Goal: Information Seeking & Learning: Learn about a topic

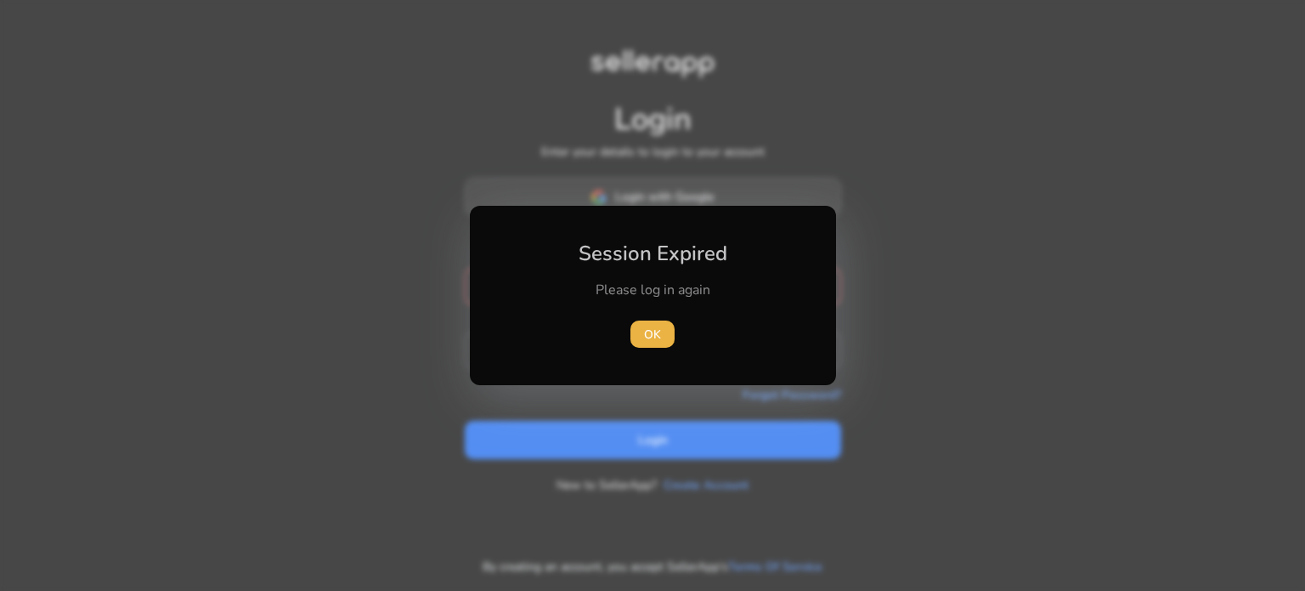
click at [537, 206] on div "Session Expired Please log in again [GEOGRAPHIC_DATA]" at bounding box center [653, 295] width 366 height 179
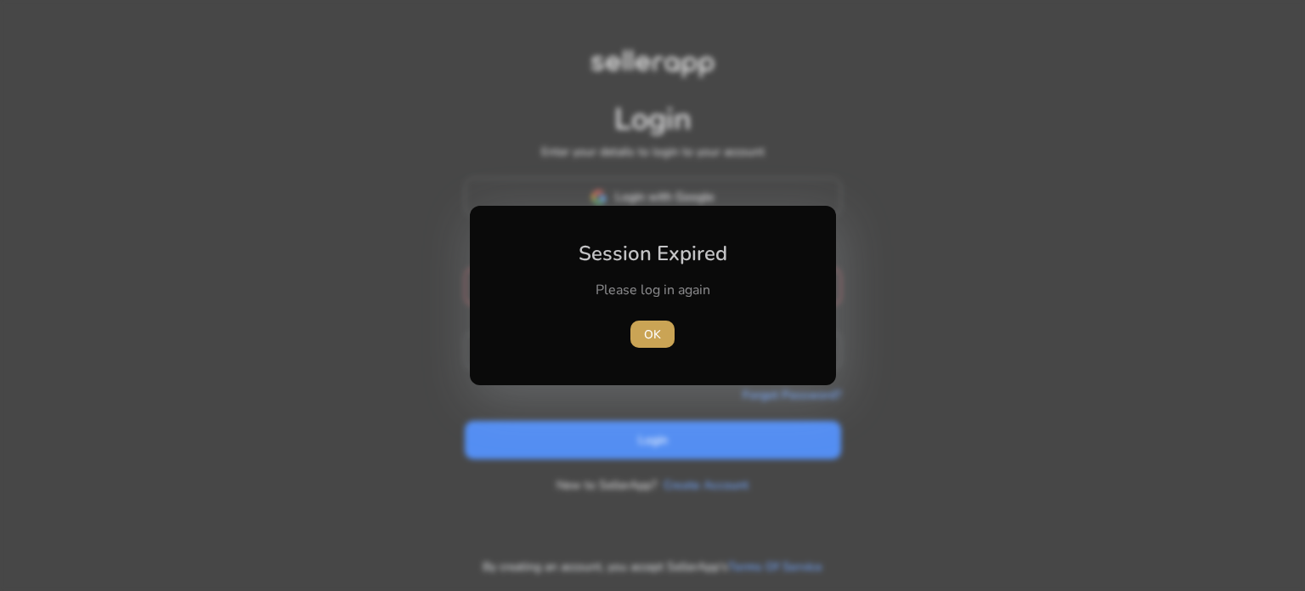
click at [663, 338] on span "button" at bounding box center [653, 334] width 44 height 41
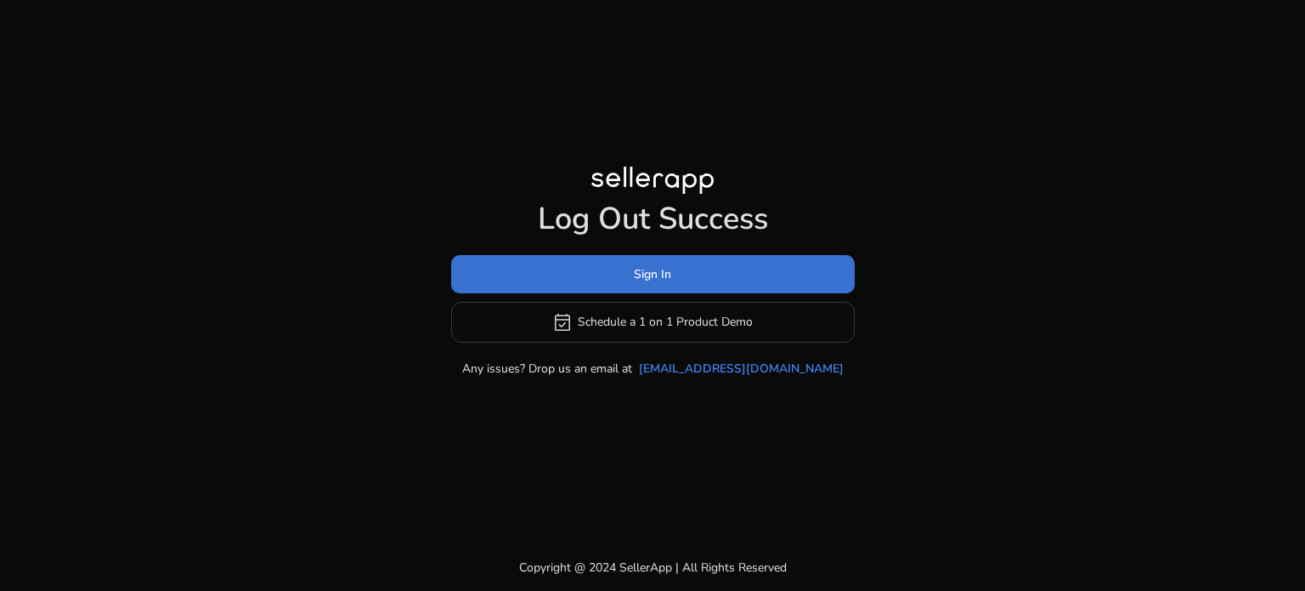
click at [706, 268] on span at bounding box center [653, 273] width 404 height 41
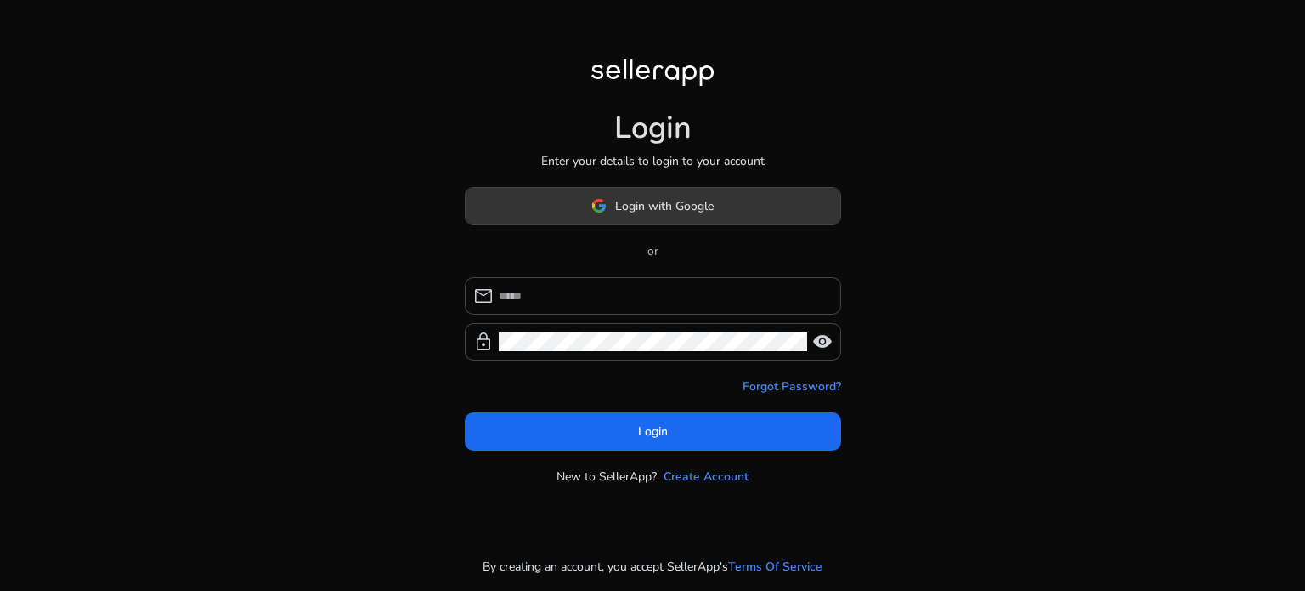
click at [669, 203] on span "Login with Google" at bounding box center [664, 206] width 99 height 18
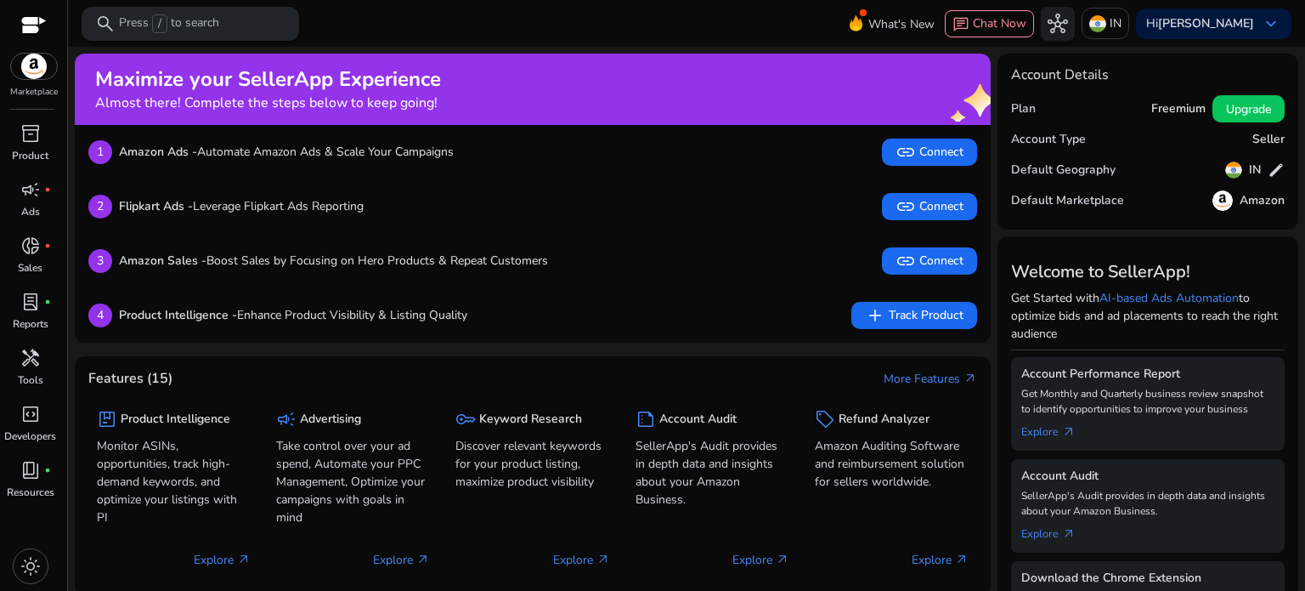
click at [190, 30] on p "Press / to search" at bounding box center [169, 23] width 100 height 19
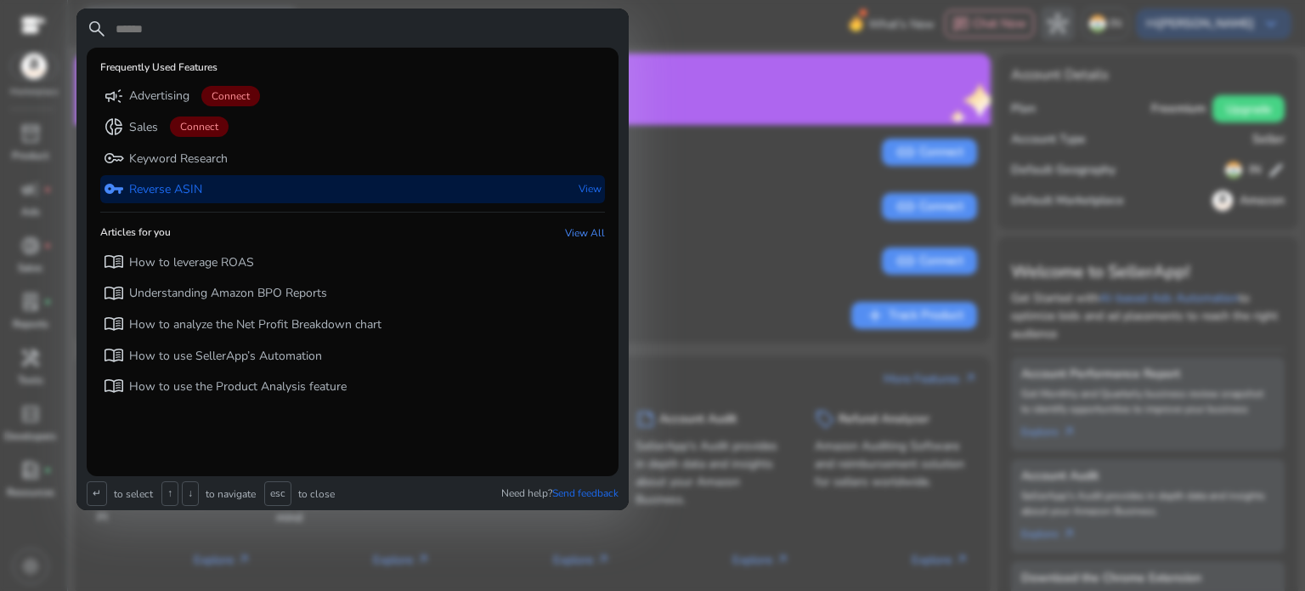
click at [208, 181] on div "vpn_key Reverse ASIN View" at bounding box center [352, 189] width 505 height 28
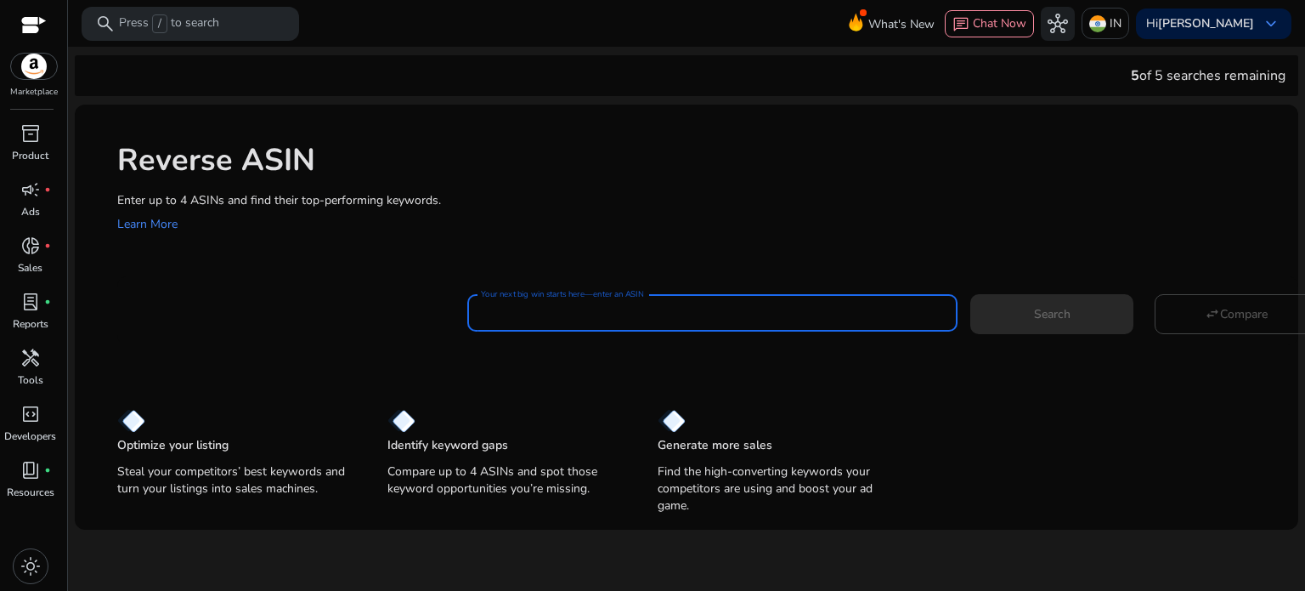
click at [587, 313] on input "Your next big win starts here—enter an ASIN" at bounding box center [712, 312] width 463 height 19
paste input "**********"
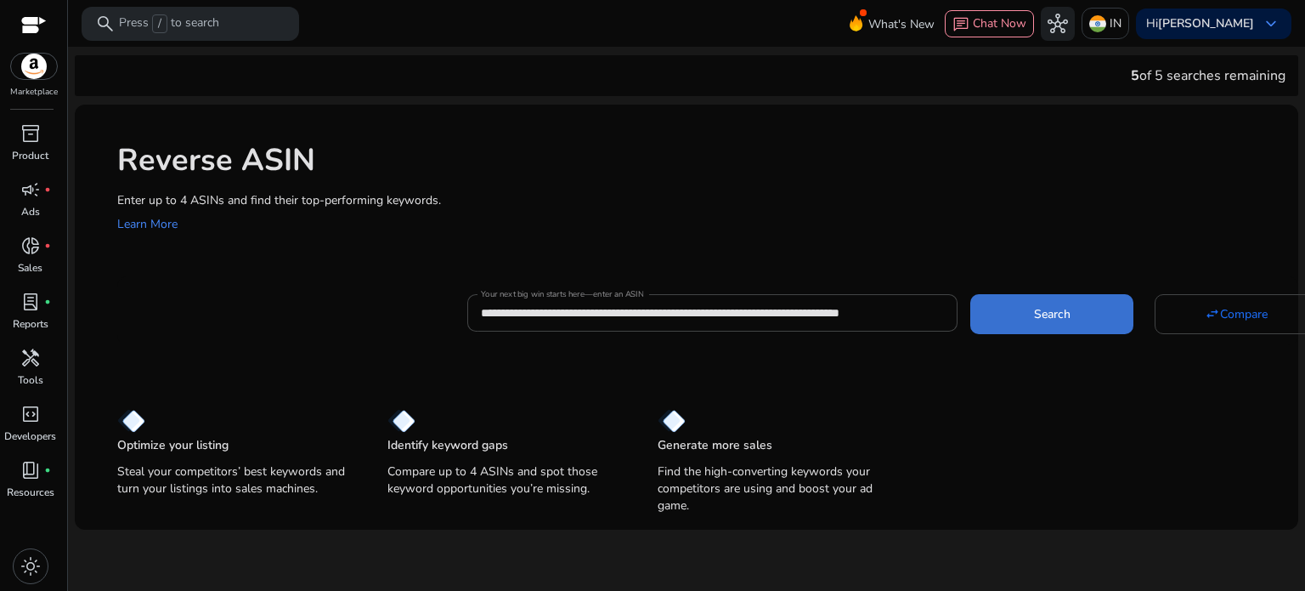
click at [990, 331] on span at bounding box center [1051, 313] width 163 height 41
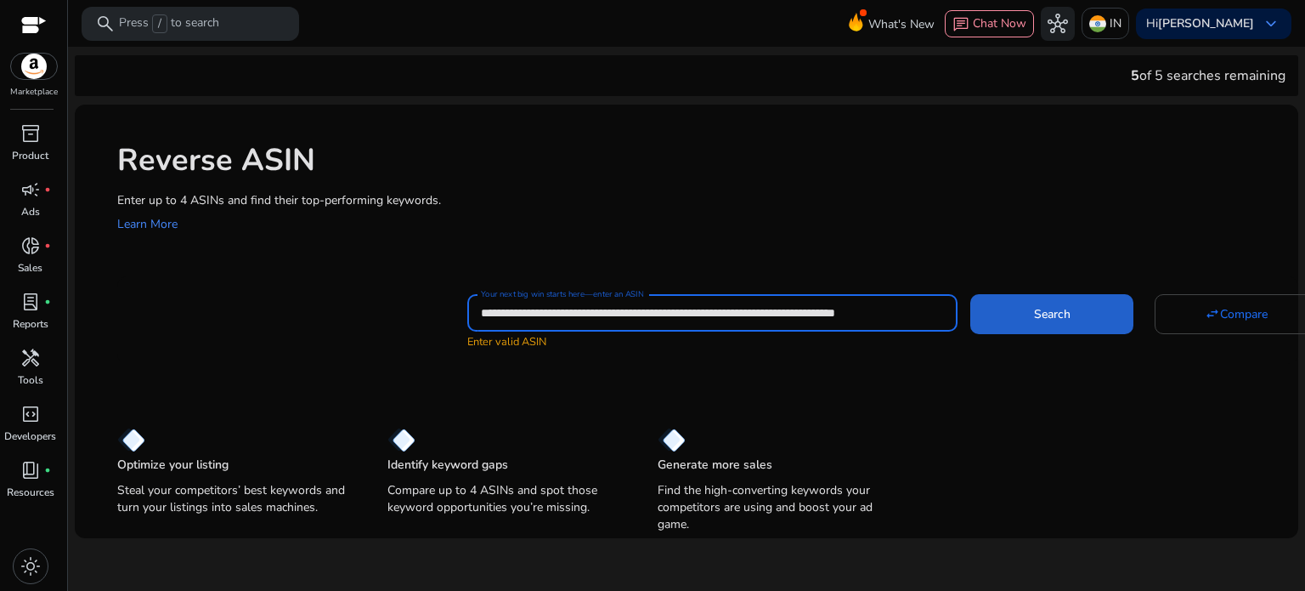
scroll to position [0, 124]
drag, startPoint x: 555, startPoint y: 312, endPoint x: 1006, endPoint y: 324, distance: 451.4
click at [1006, 324] on div "**********" at bounding box center [876, 320] width 818 height 60
type input "**********"
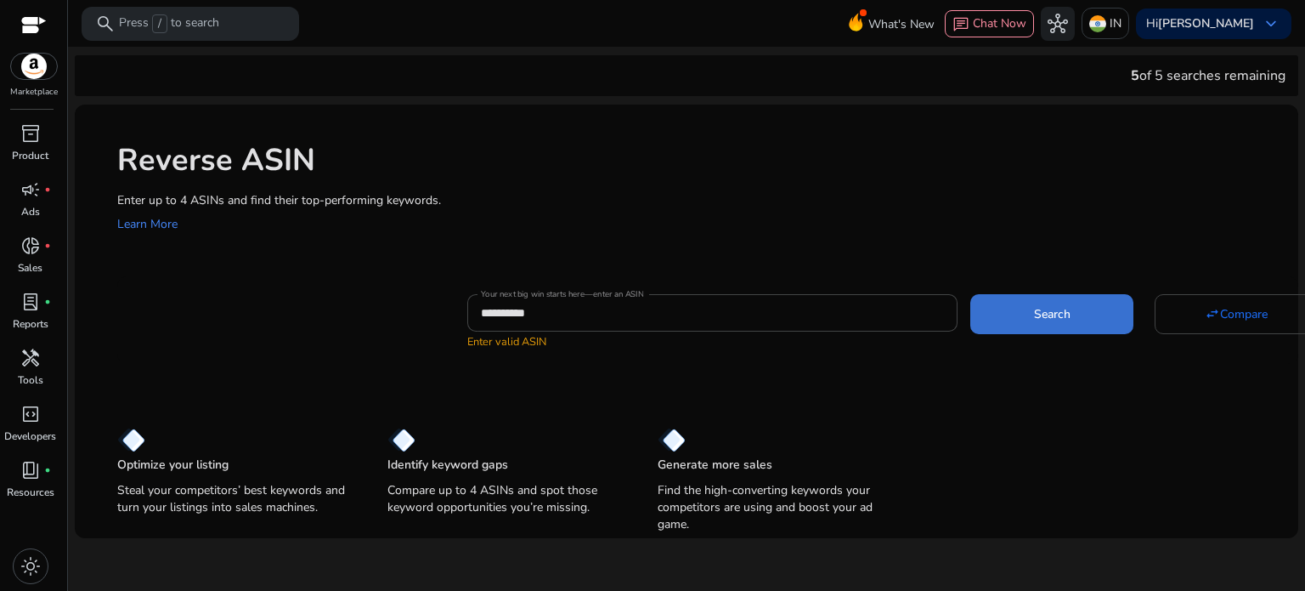
click at [1108, 314] on span at bounding box center [1051, 313] width 163 height 41
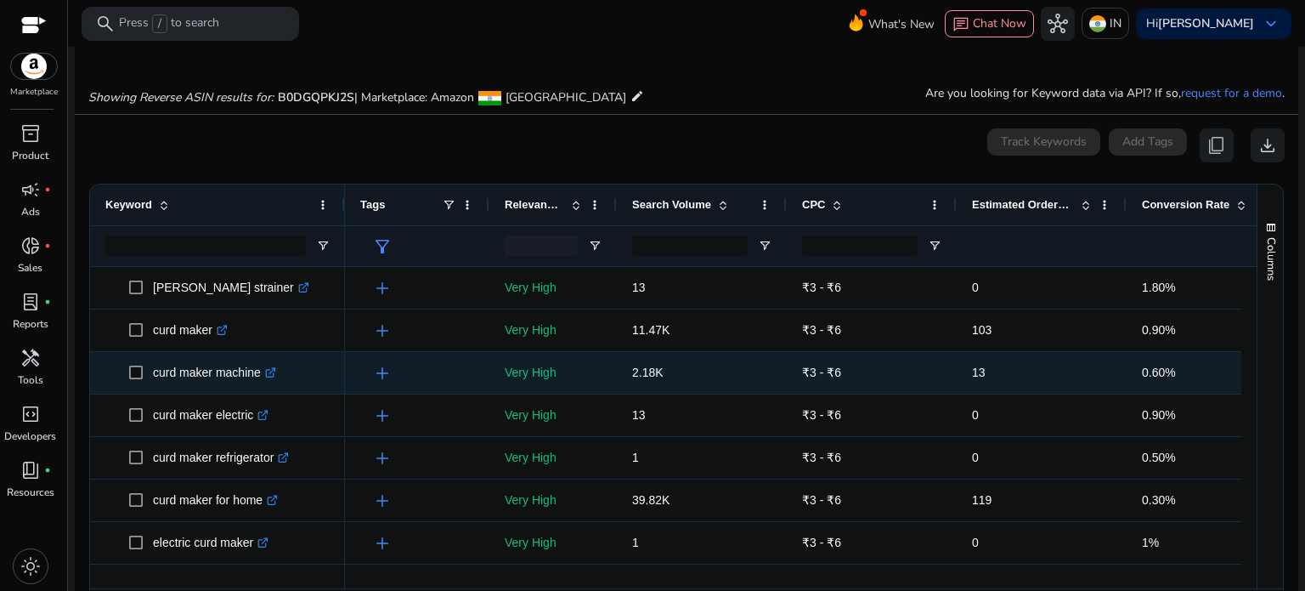
scroll to position [124, 0]
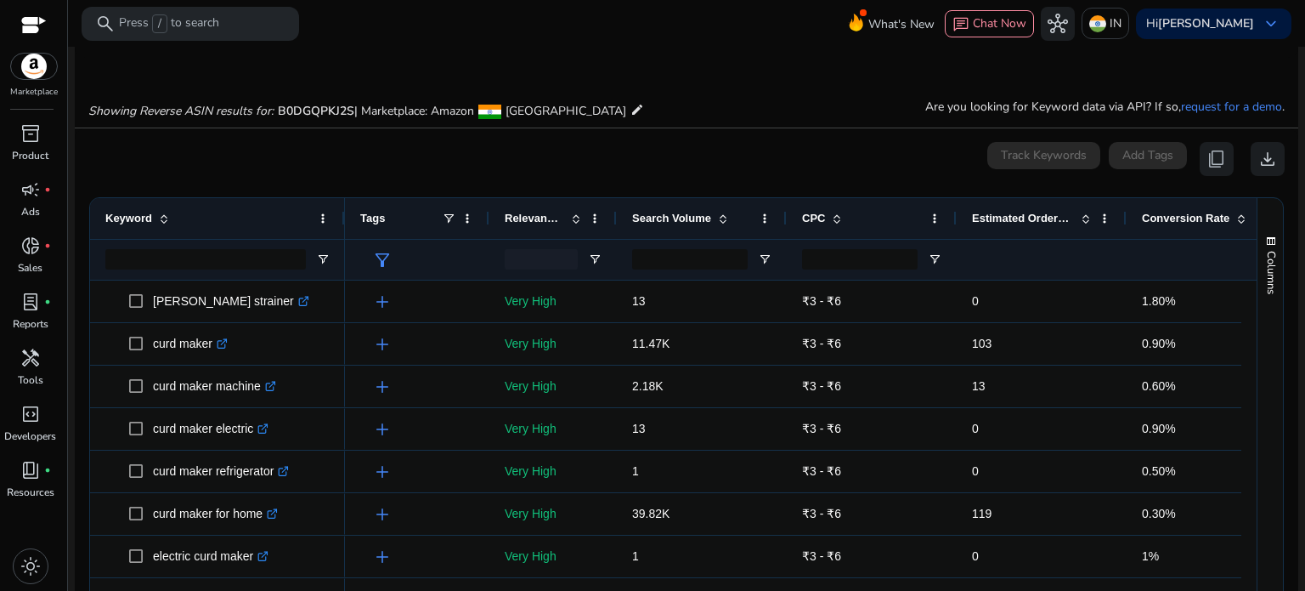
click at [693, 212] on span "Search Volume" at bounding box center [671, 218] width 79 height 13
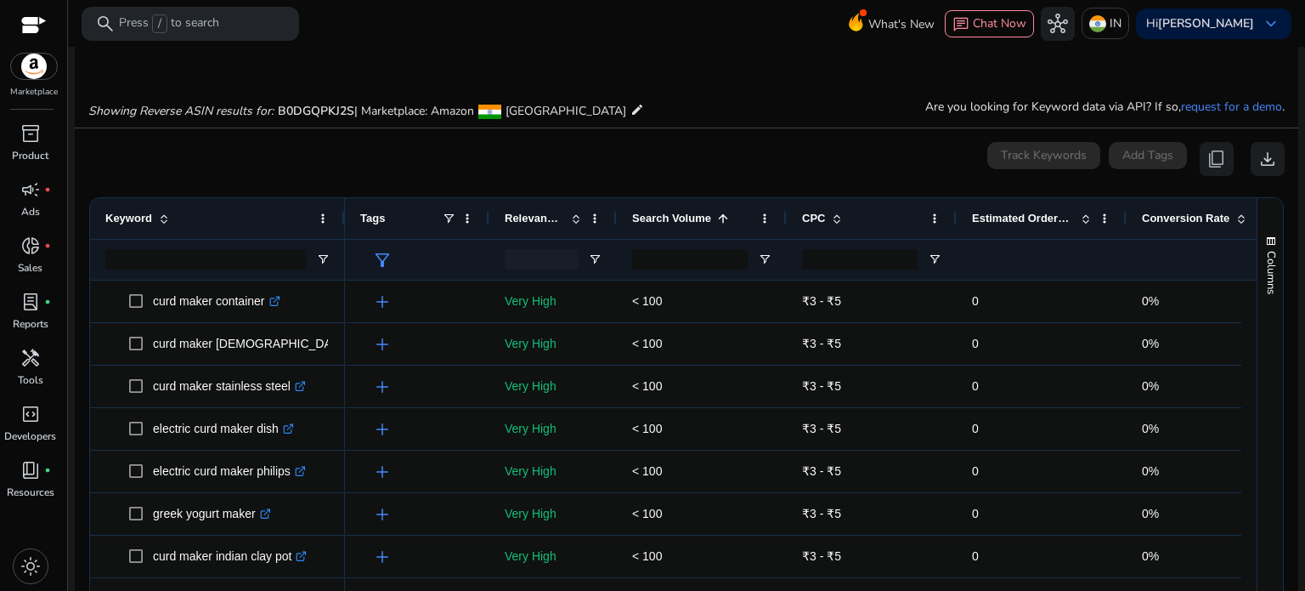
click at [693, 212] on span "Search Volume" at bounding box center [671, 218] width 79 height 13
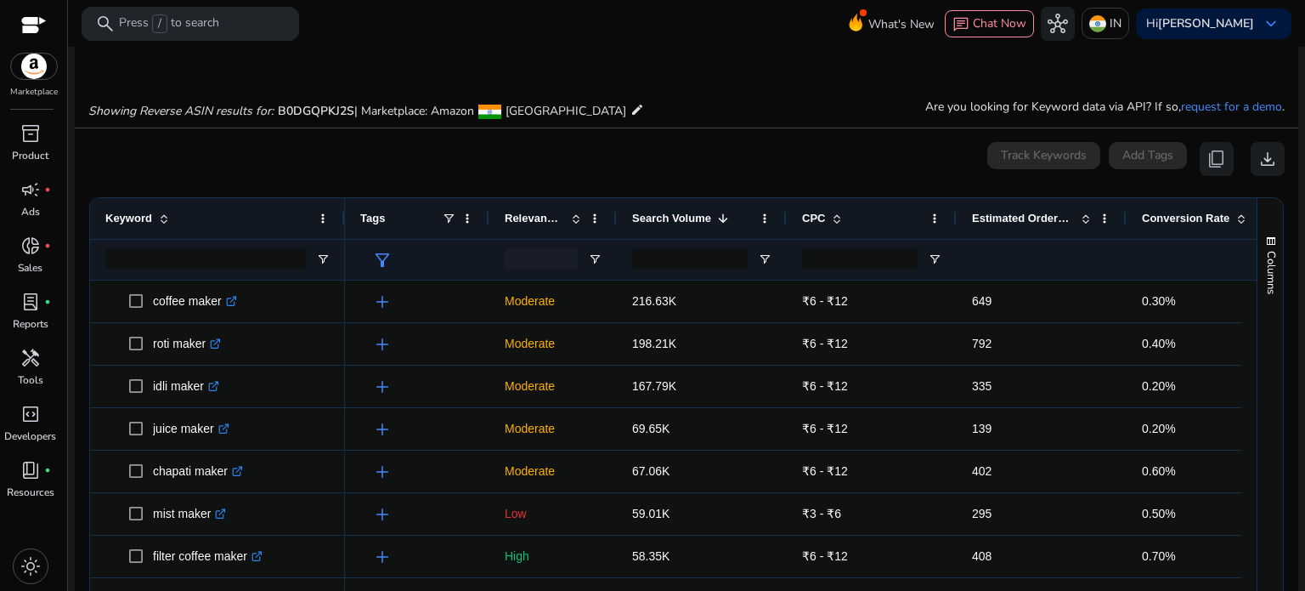
click at [693, 212] on span "Search Volume" at bounding box center [671, 218] width 79 height 13
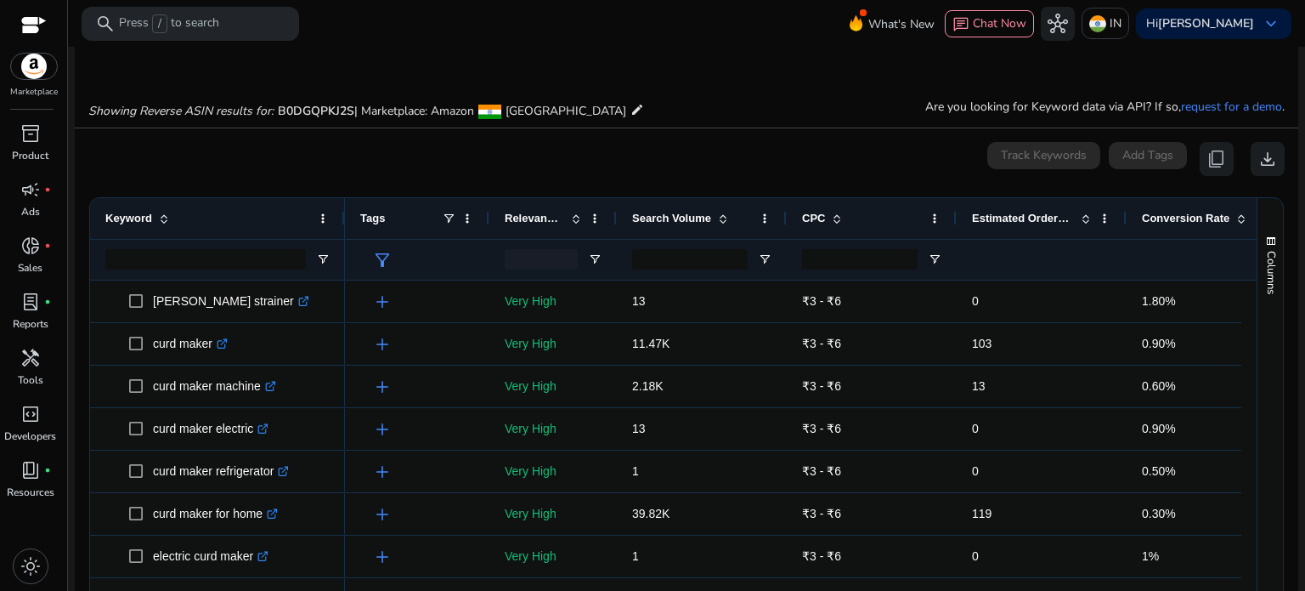
click at [690, 217] on span "Search Volume" at bounding box center [671, 218] width 79 height 13
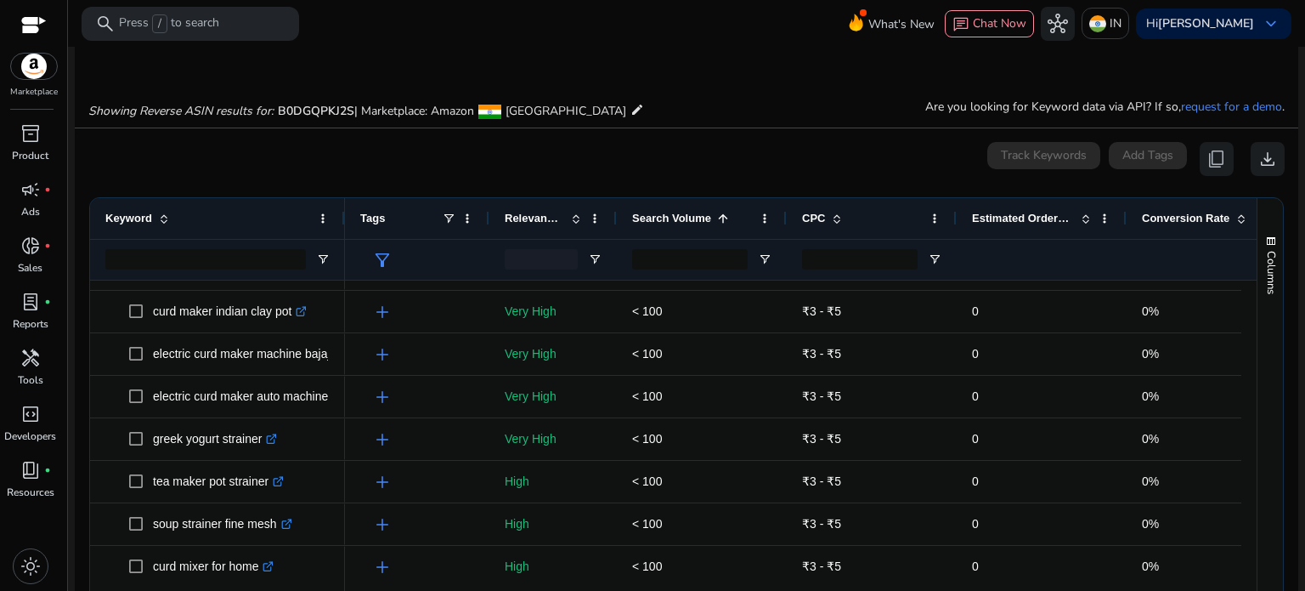
scroll to position [0, 0]
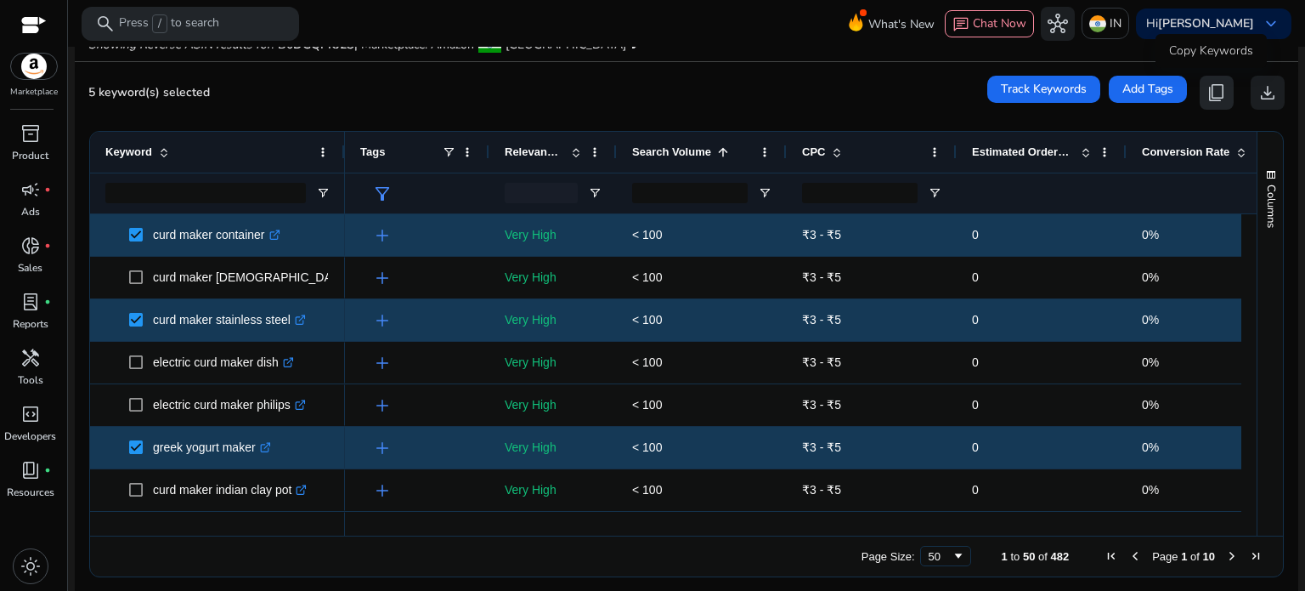
click at [1221, 98] on button "content_copy" at bounding box center [1217, 93] width 34 height 34
click at [1214, 98] on span "content_copy" at bounding box center [1217, 92] width 20 height 20
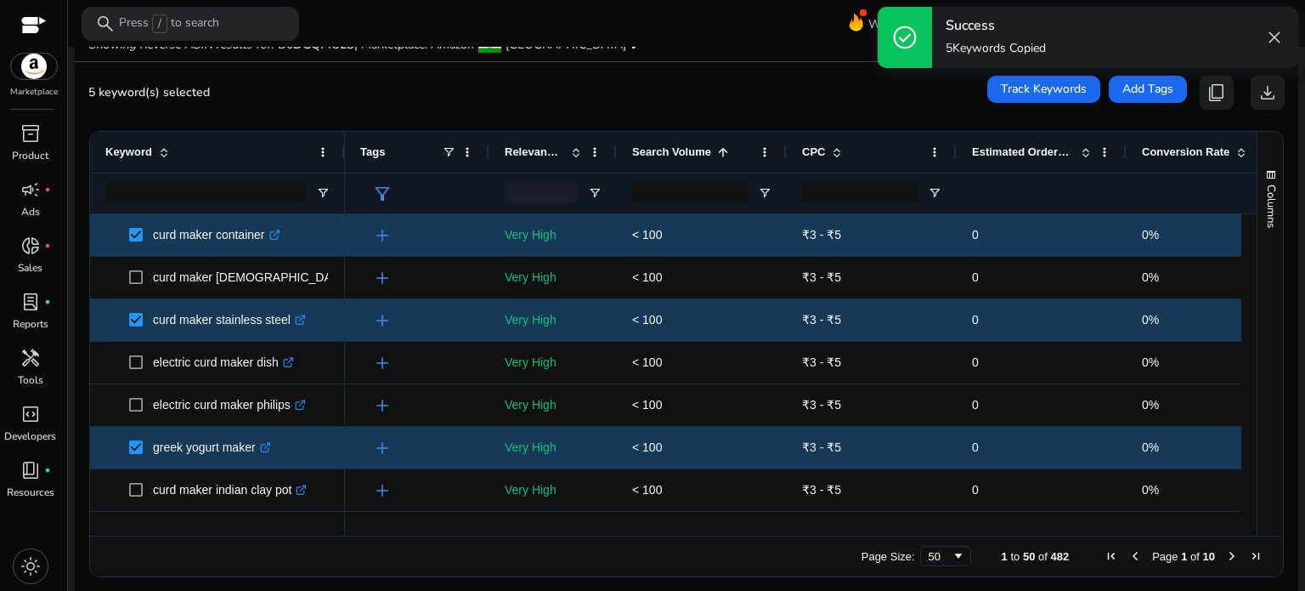
click at [1277, 36] on span "close" at bounding box center [1274, 37] width 20 height 20
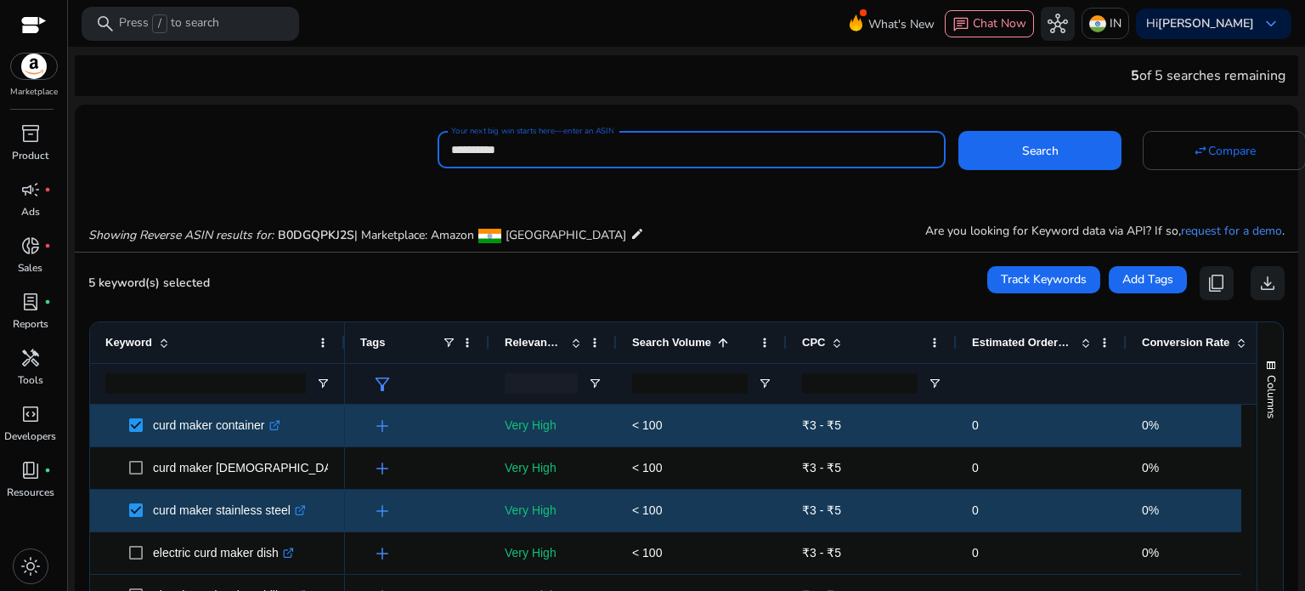
click at [635, 154] on input "**********" at bounding box center [690, 149] width 478 height 19
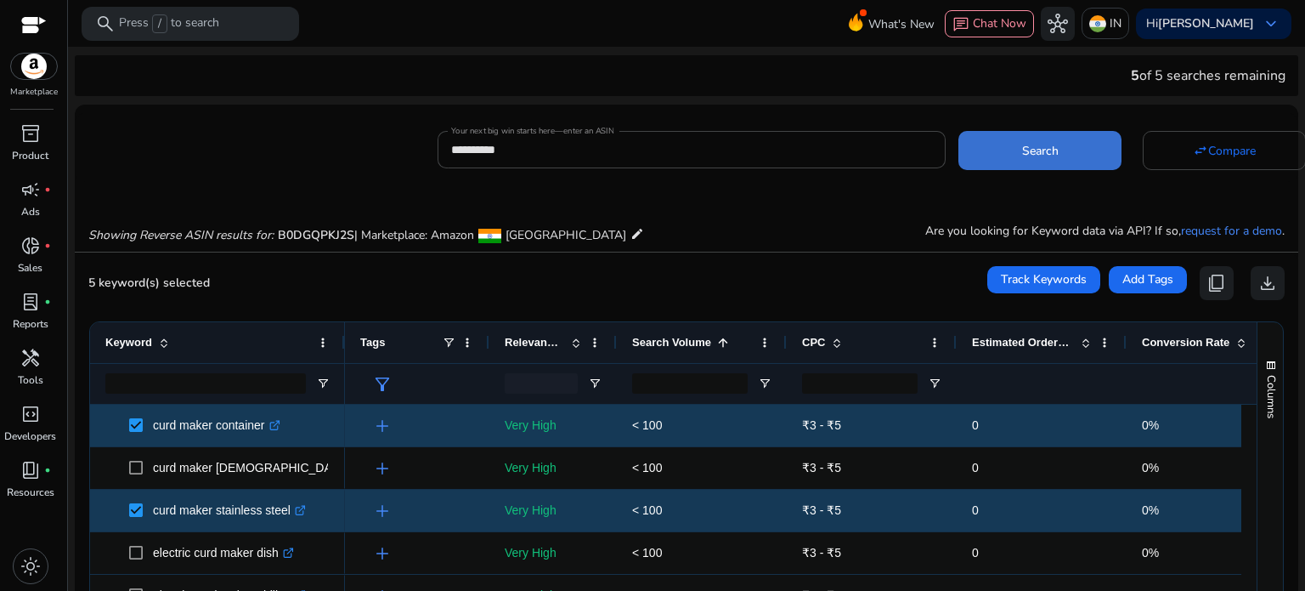
click at [1022, 146] on span "Search" at bounding box center [1040, 151] width 37 height 18
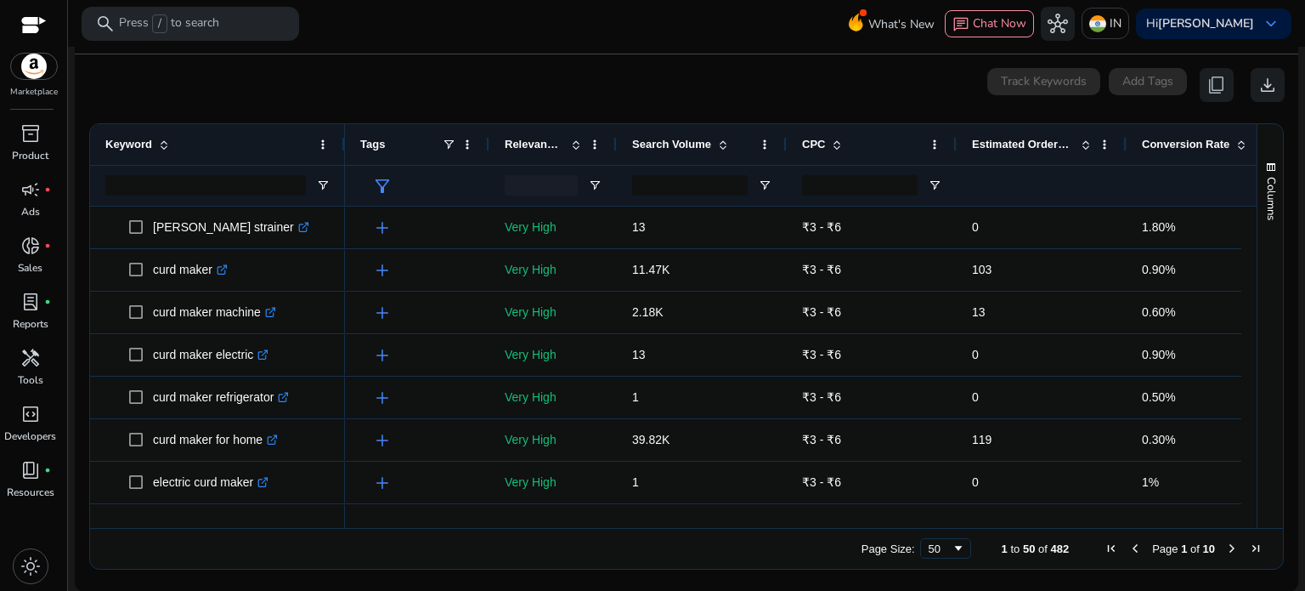
scroll to position [182, 0]
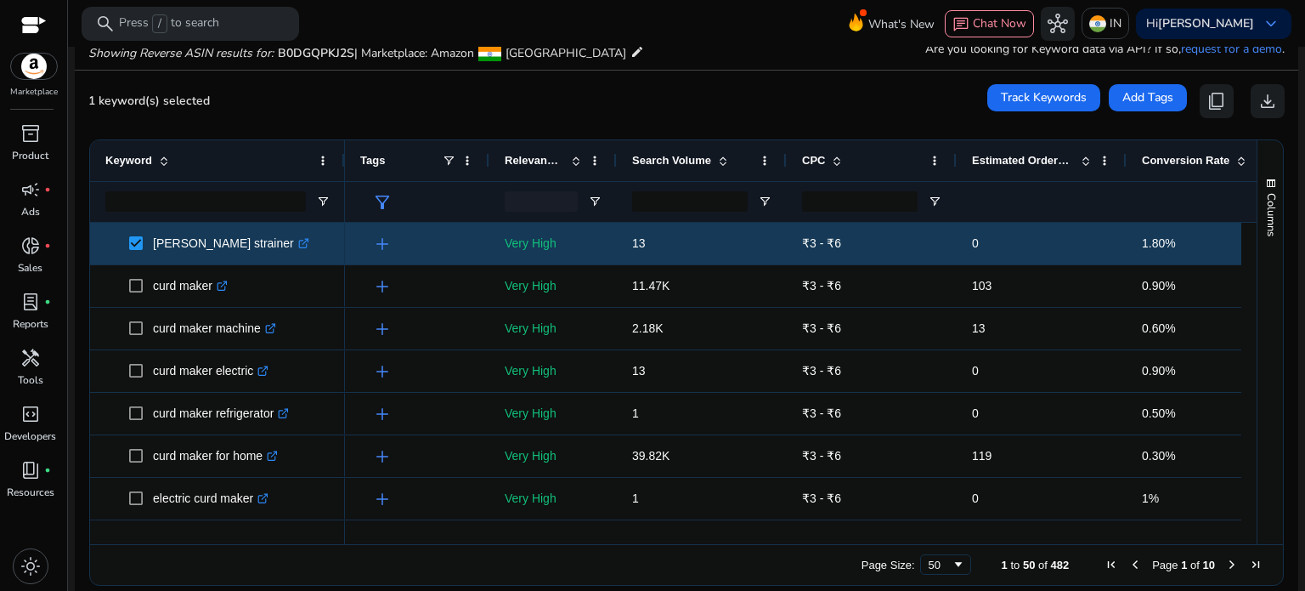
click at [703, 162] on span "Search Volume" at bounding box center [671, 160] width 79 height 13
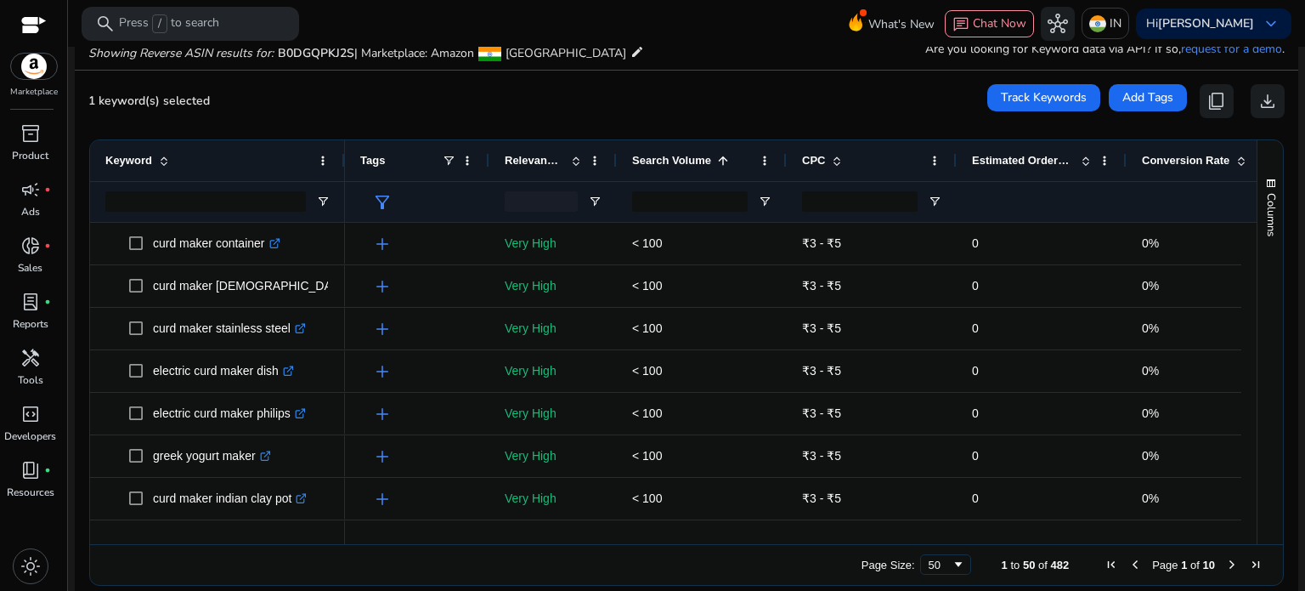
click at [703, 162] on span "Search Volume" at bounding box center [671, 160] width 79 height 13
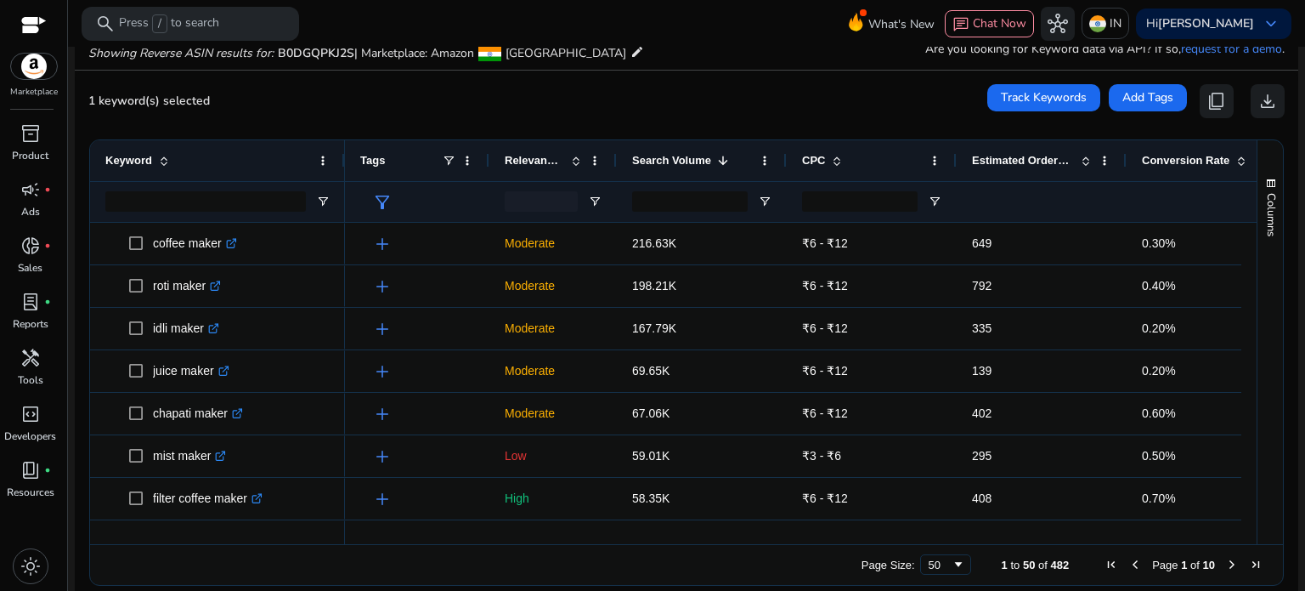
click at [703, 162] on span "Search Volume" at bounding box center [671, 160] width 79 height 13
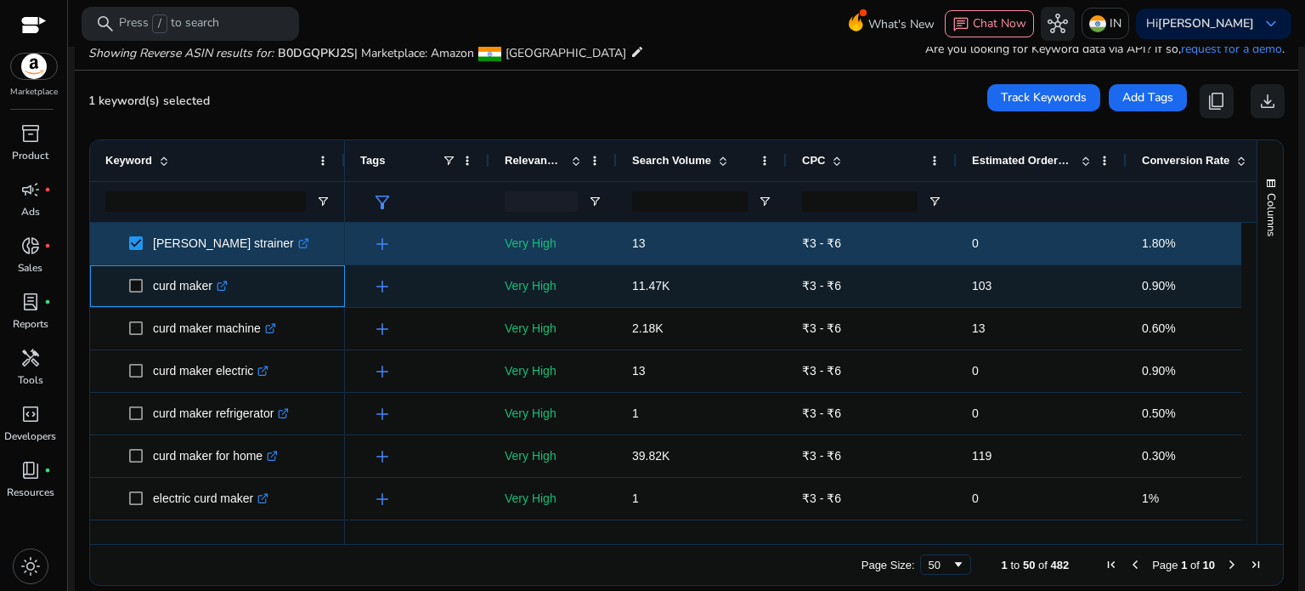
click at [224, 288] on icon ".st0{fill:#2c8af8}" at bounding box center [222, 285] width 11 height 11
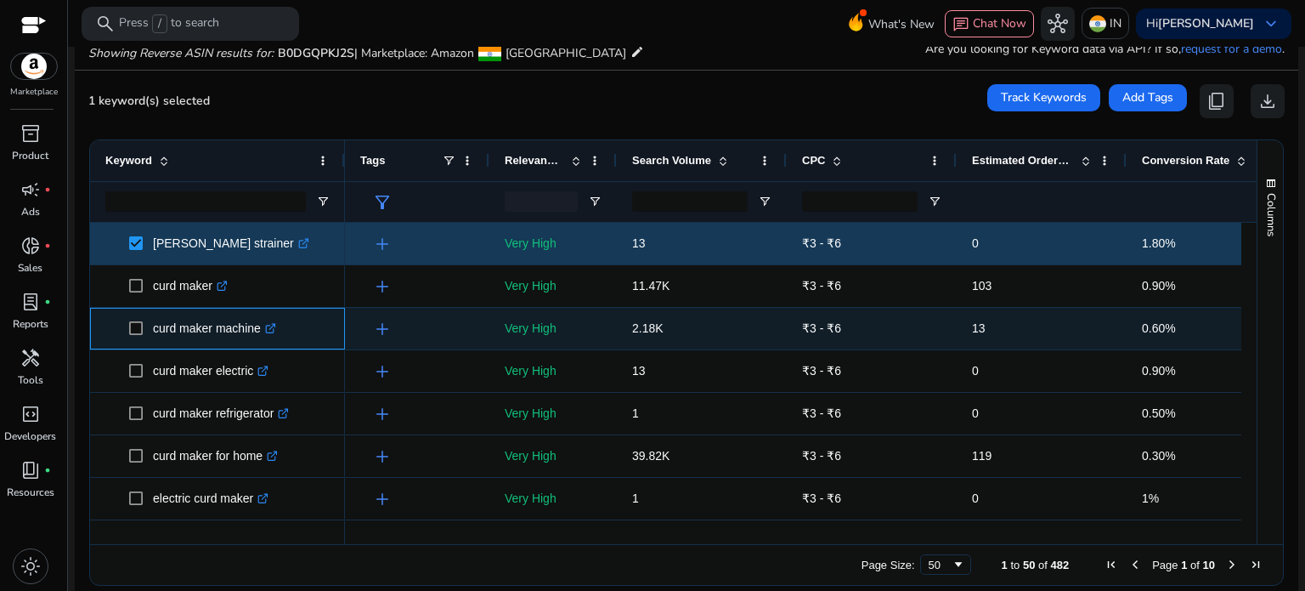
click at [270, 329] on icon ".st0{fill:#2c8af8}" at bounding box center [270, 328] width 11 height 11
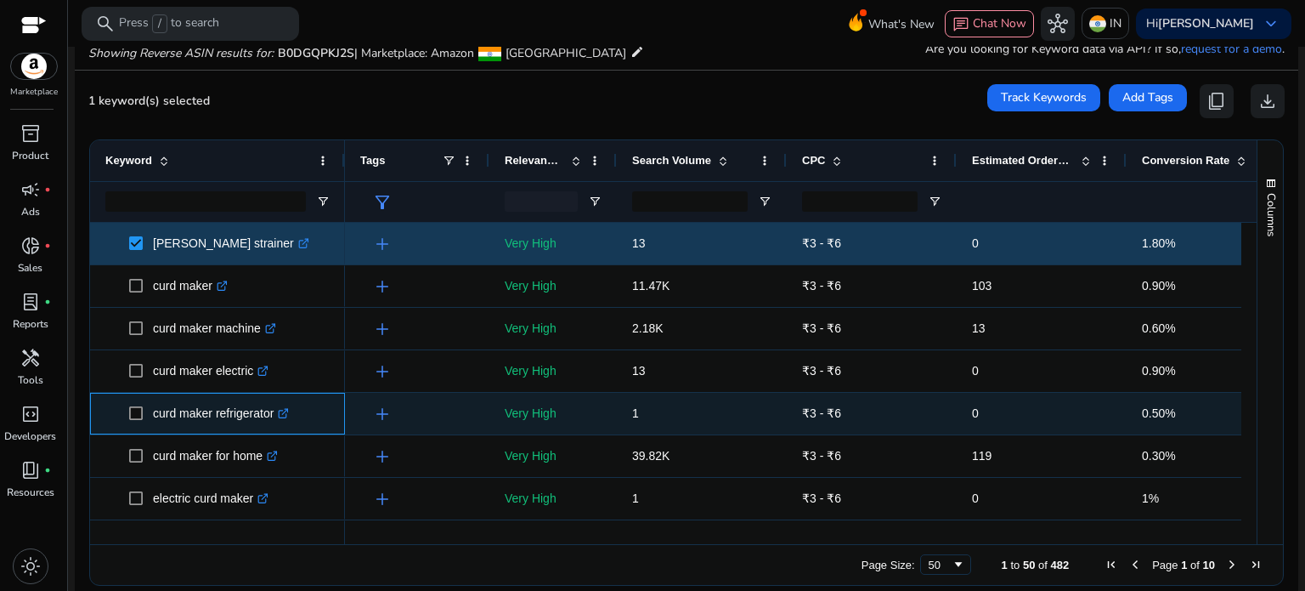
click at [286, 412] on icon ".st0{fill:#2c8af8}" at bounding box center [283, 413] width 11 height 11
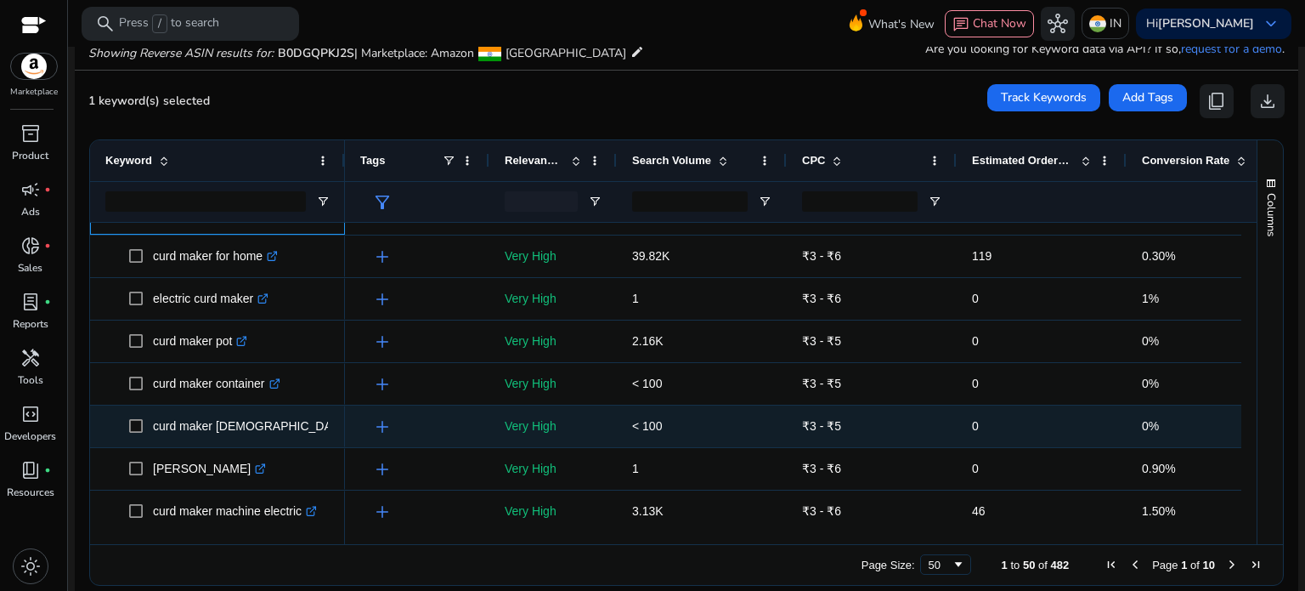
scroll to position [201, 0]
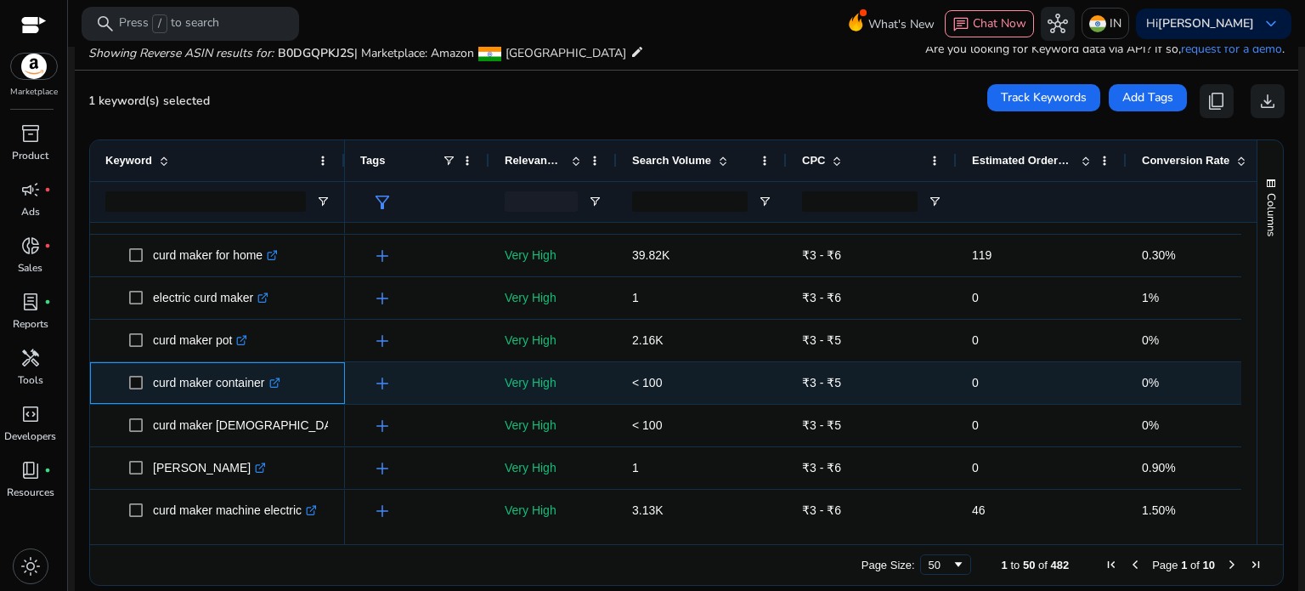
click at [280, 380] on icon at bounding box center [277, 379] width 4 height 4
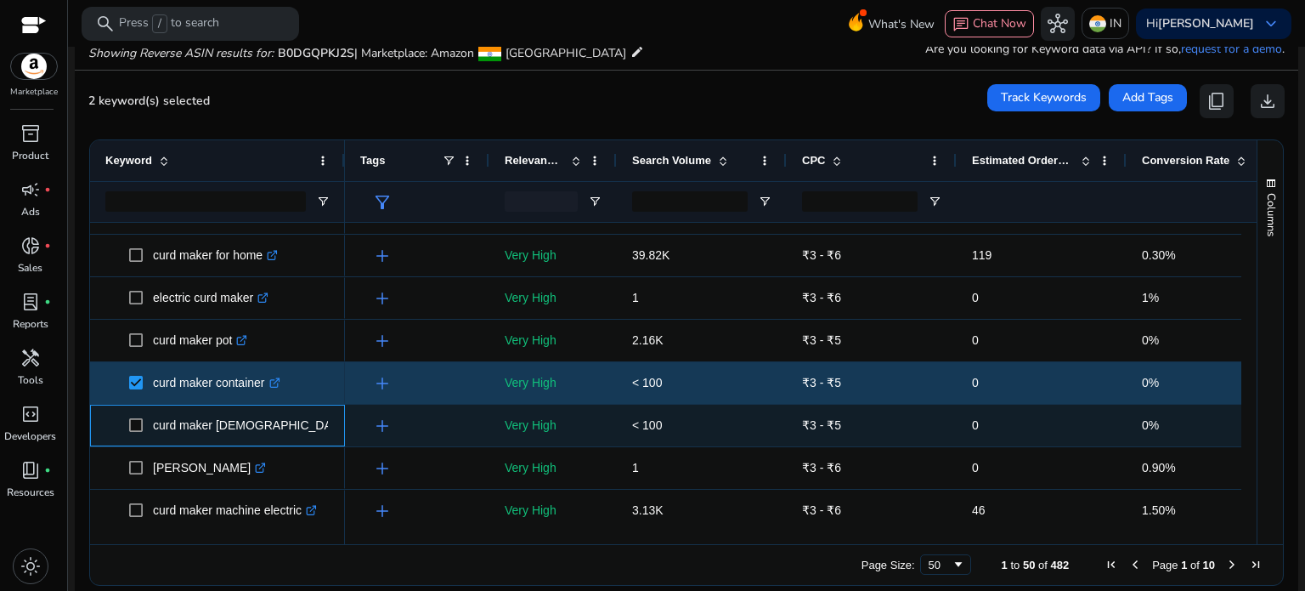
click at [354, 428] on icon ".st0{fill:#2c8af8}" at bounding box center [359, 425] width 11 height 11
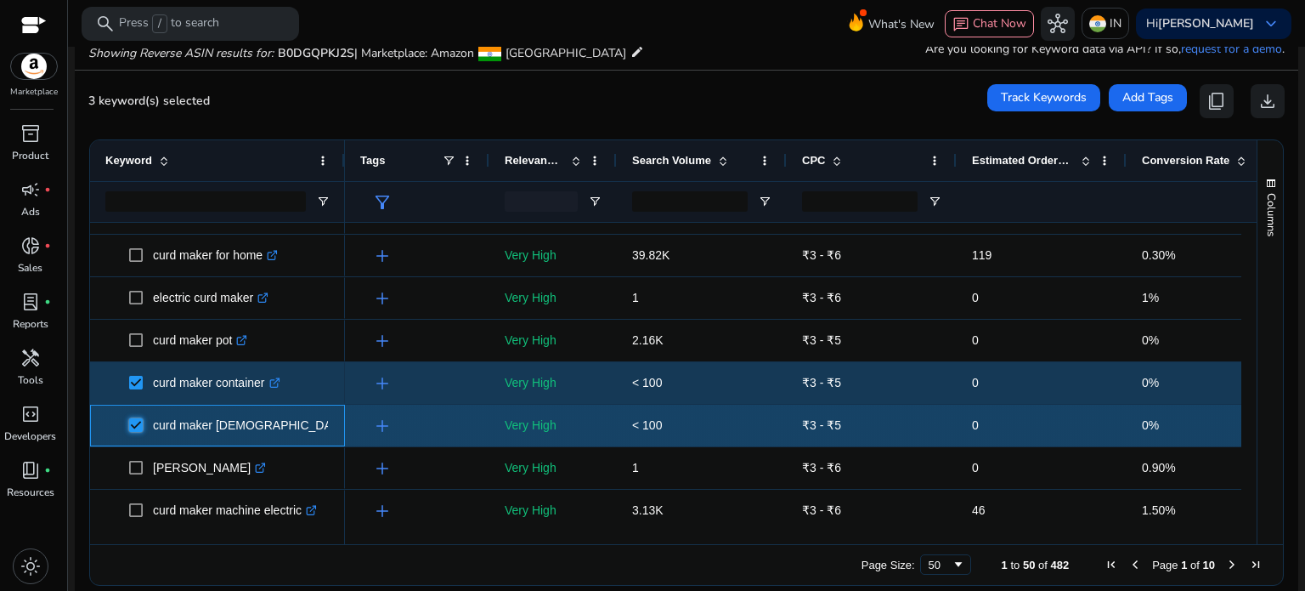
scroll to position [350, 0]
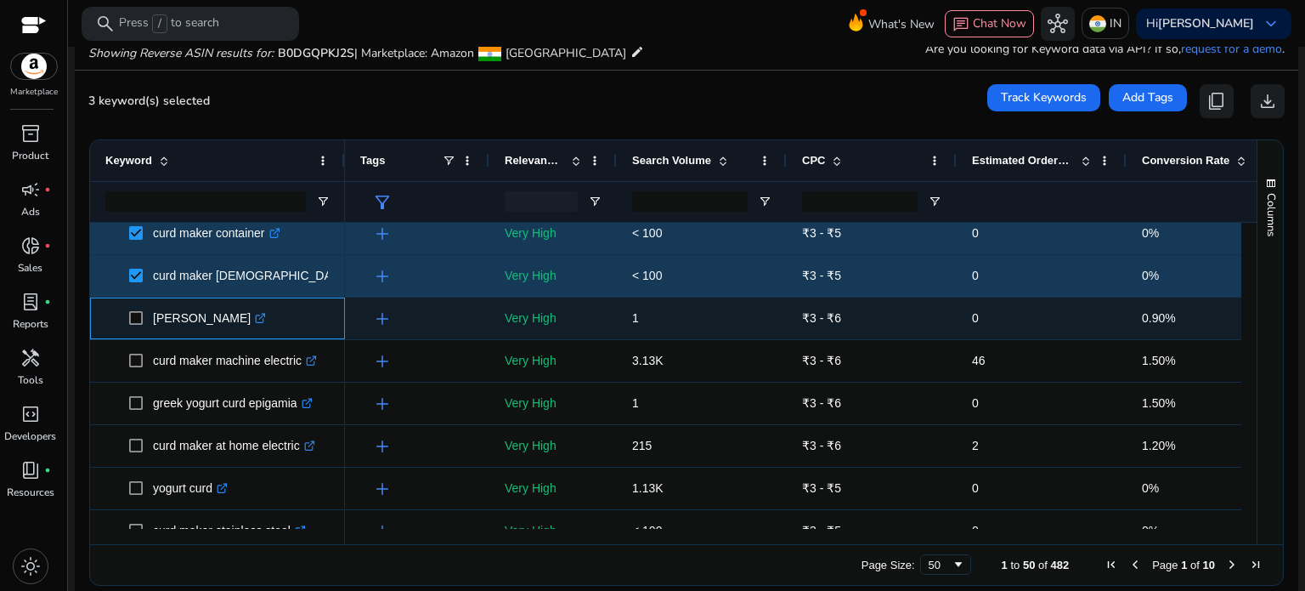
click at [255, 315] on icon ".st0{fill:#2c8af8}" at bounding box center [260, 318] width 11 height 11
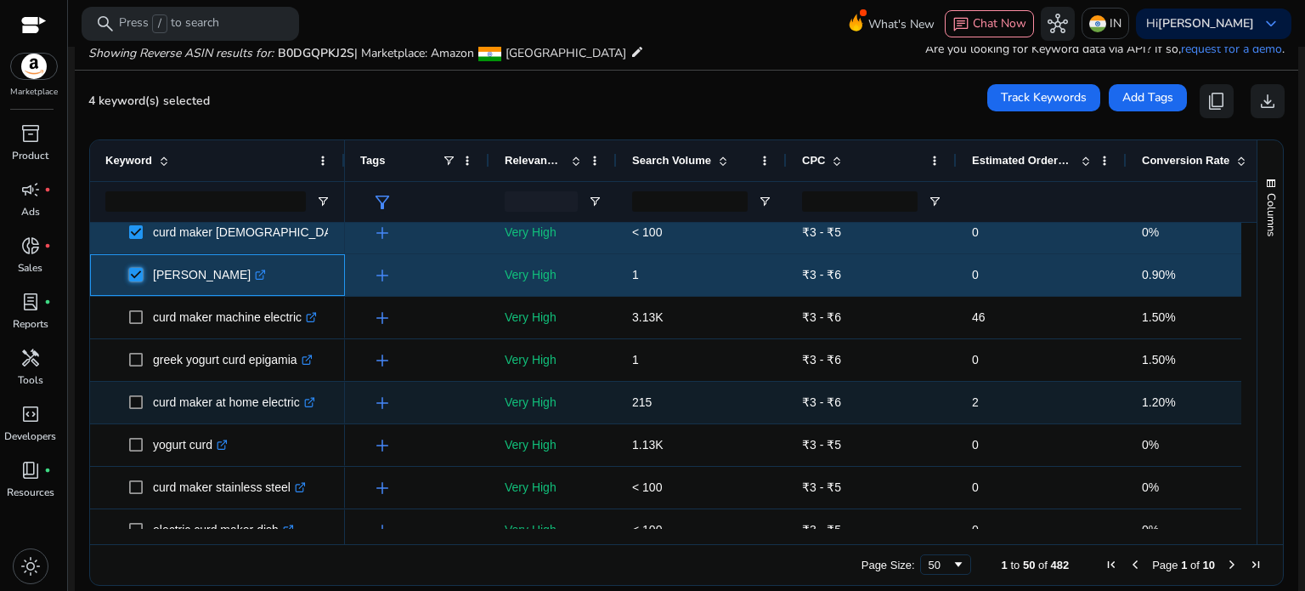
scroll to position [428, 0]
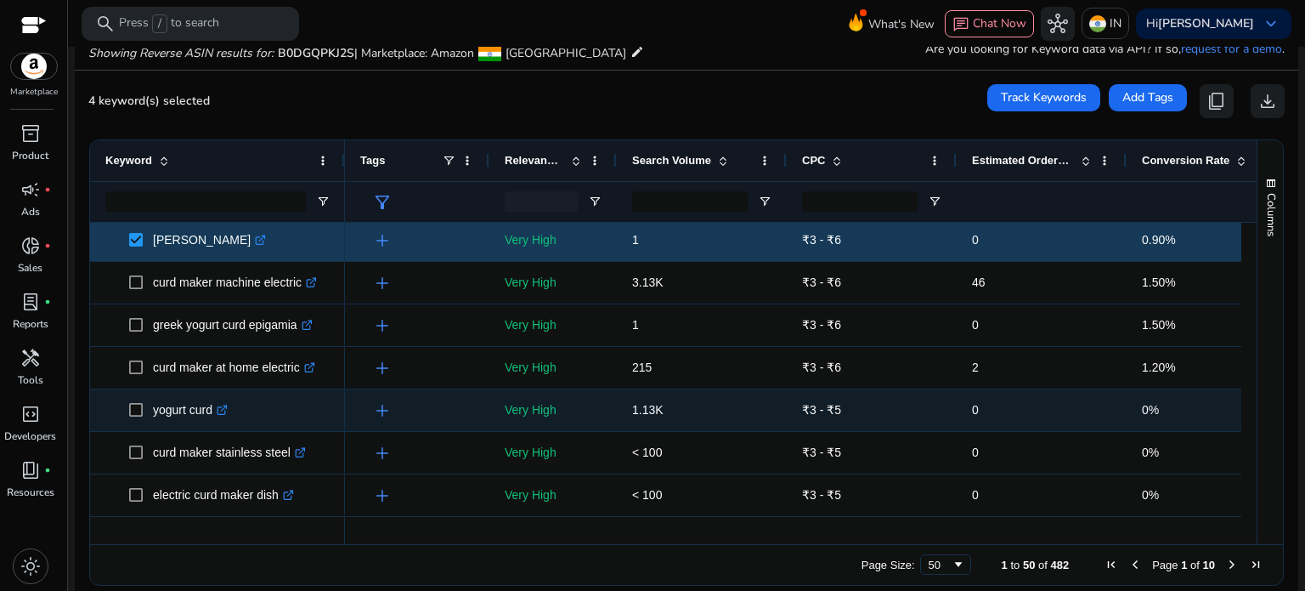
click at [224, 404] on link ".st0{fill:#2c8af8}" at bounding box center [219, 410] width 15 height 14
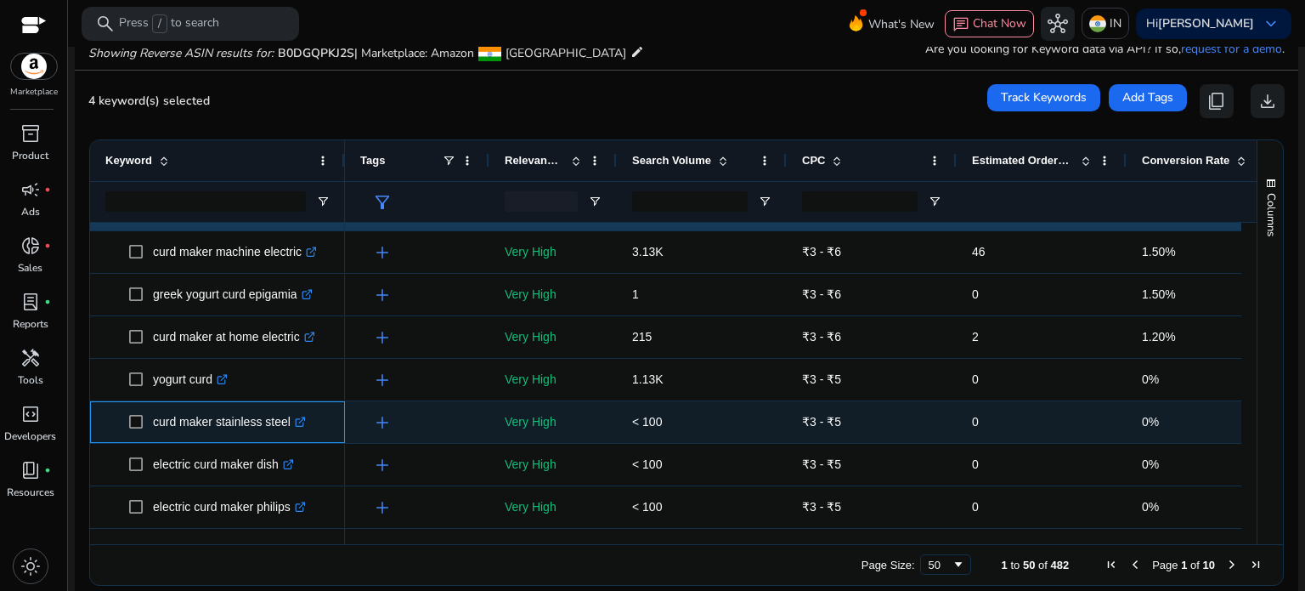
click at [298, 419] on icon at bounding box center [299, 422] width 8 height 8
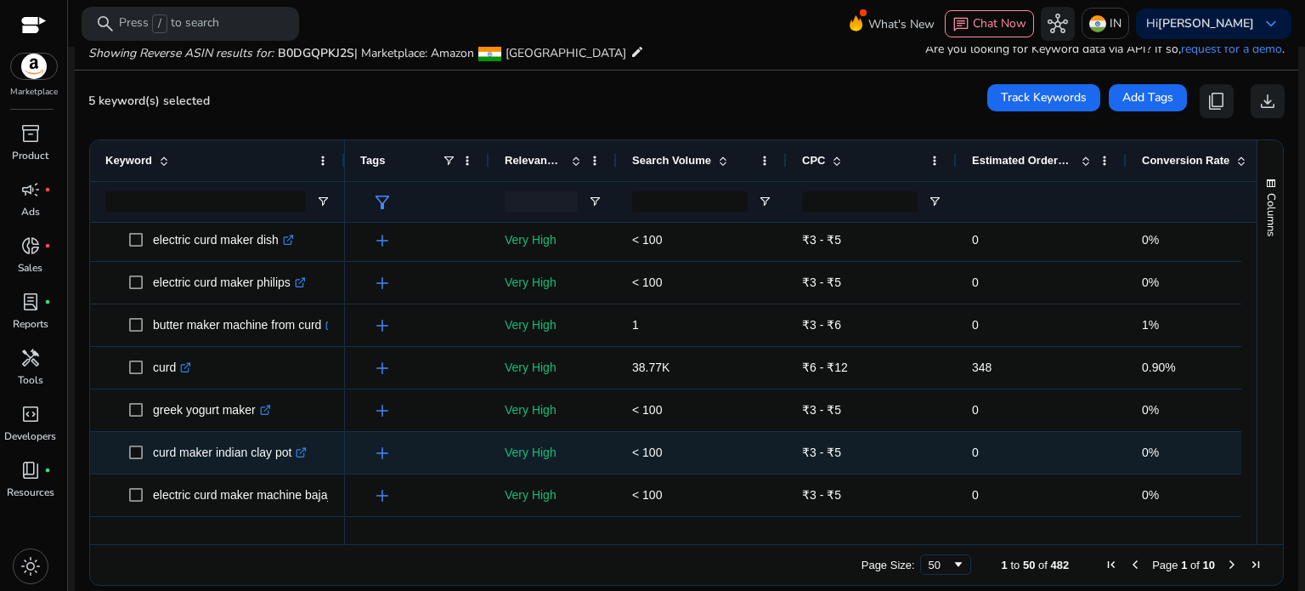
scroll to position [697, 0]
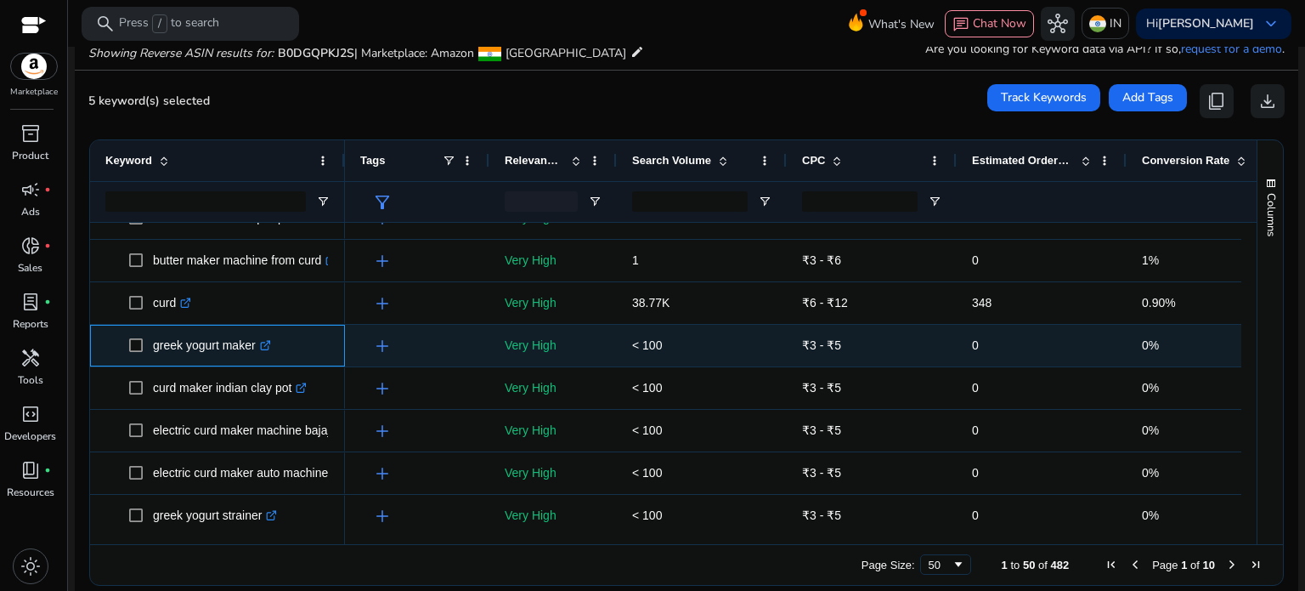
click at [270, 345] on icon ".st0{fill:#2c8af8}" at bounding box center [265, 345] width 11 height 11
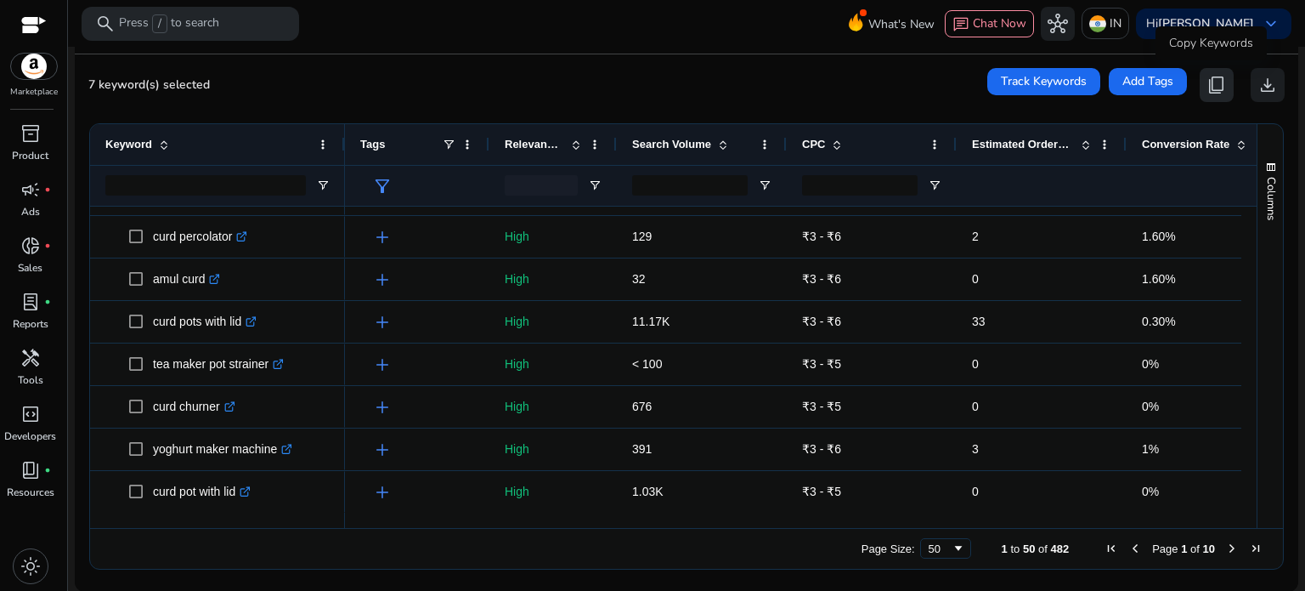
click at [1208, 75] on span "content_copy" at bounding box center [1217, 85] width 20 height 20
click at [1210, 84] on span "content_copy" at bounding box center [1217, 85] width 20 height 20
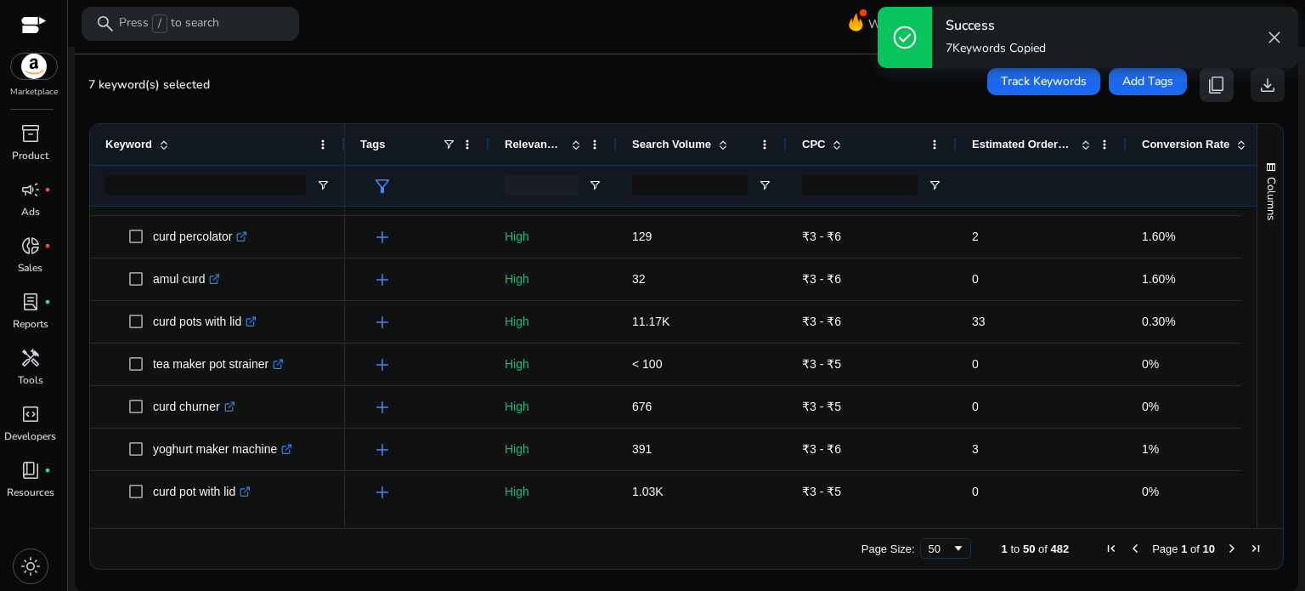
click at [1210, 84] on span "content_copy" at bounding box center [1217, 85] width 20 height 20
